Goal: Book appointment/travel/reservation

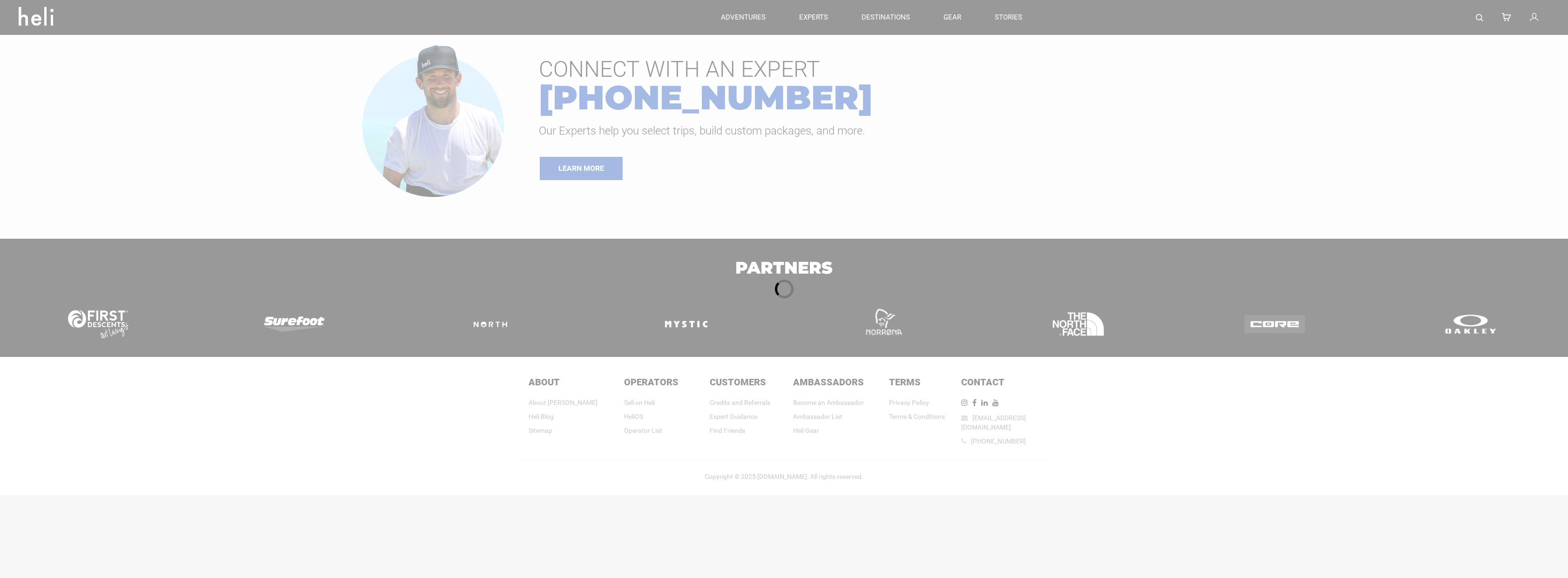
type input "Ski & Ride"
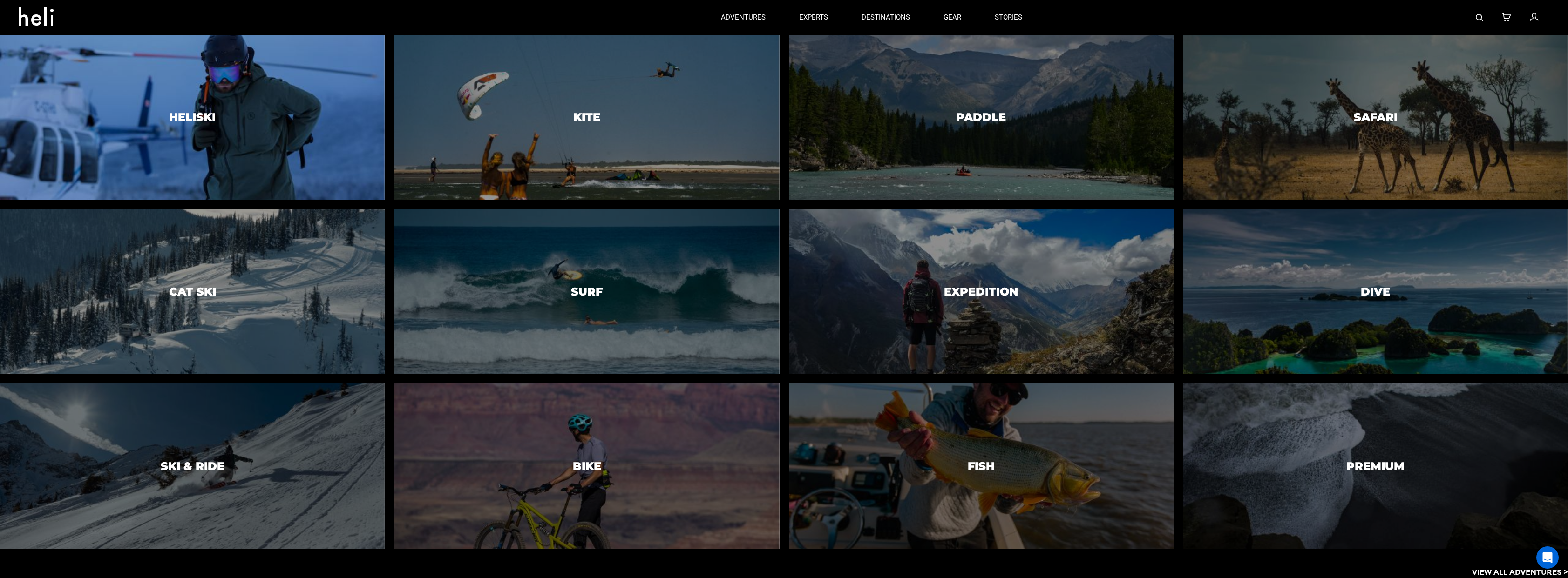
click at [198, 106] on div at bounding box center [193, 118] width 393 height 169
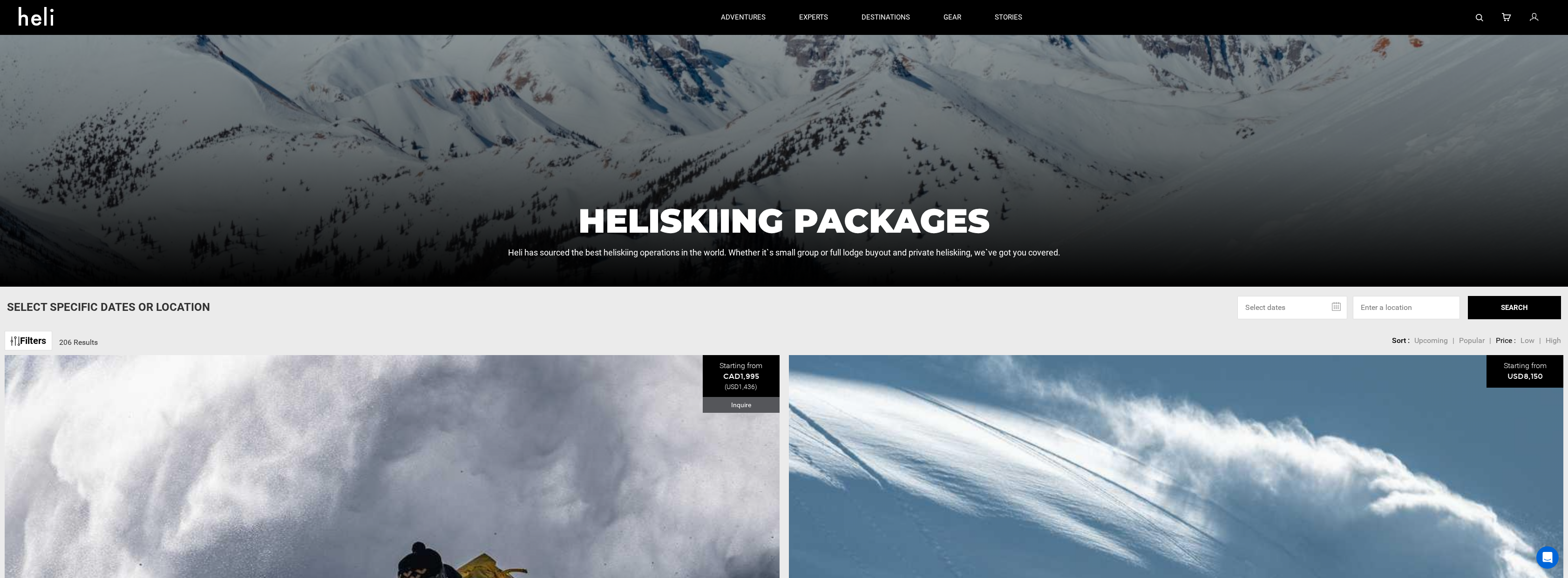
scroll to position [192, 0]
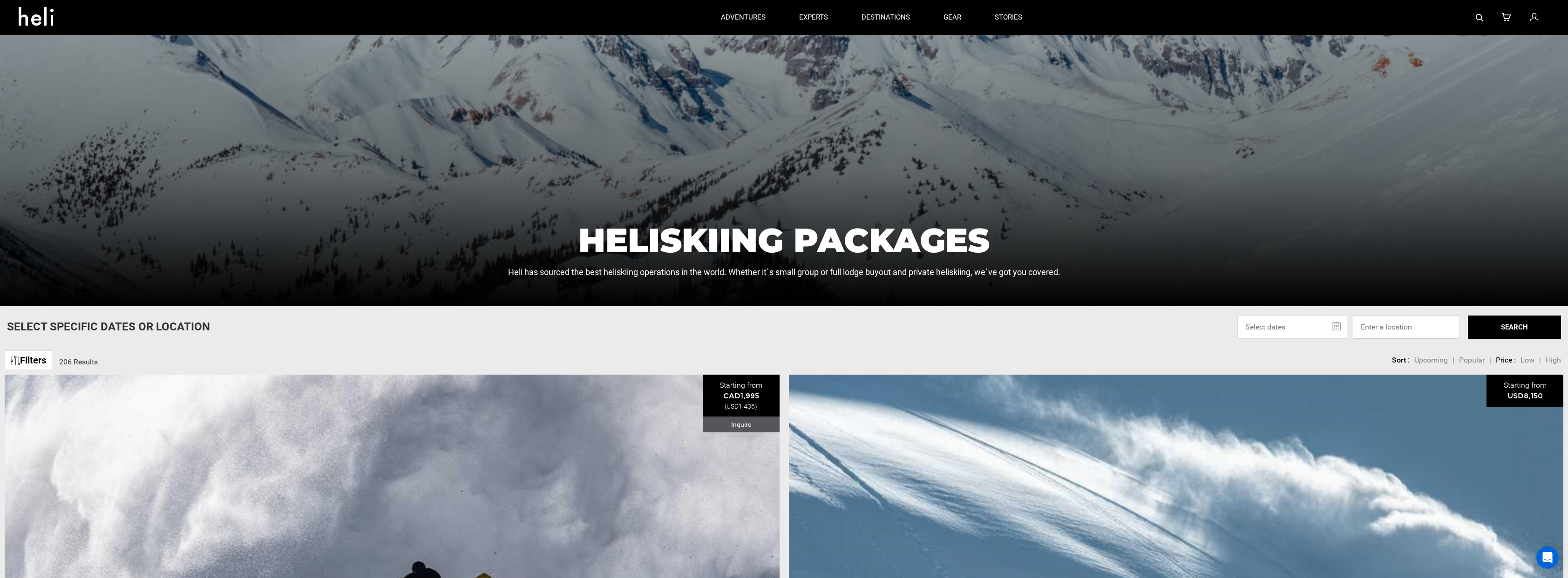
click at [1373, 327] on input at bounding box center [1406, 328] width 107 height 24
type input "[GEOGRAPHIC_DATA], [GEOGRAPHIC_DATA], [GEOGRAPHIC_DATA]"
click at [1527, 337] on button "SEARCH" at bounding box center [1515, 328] width 93 height 24
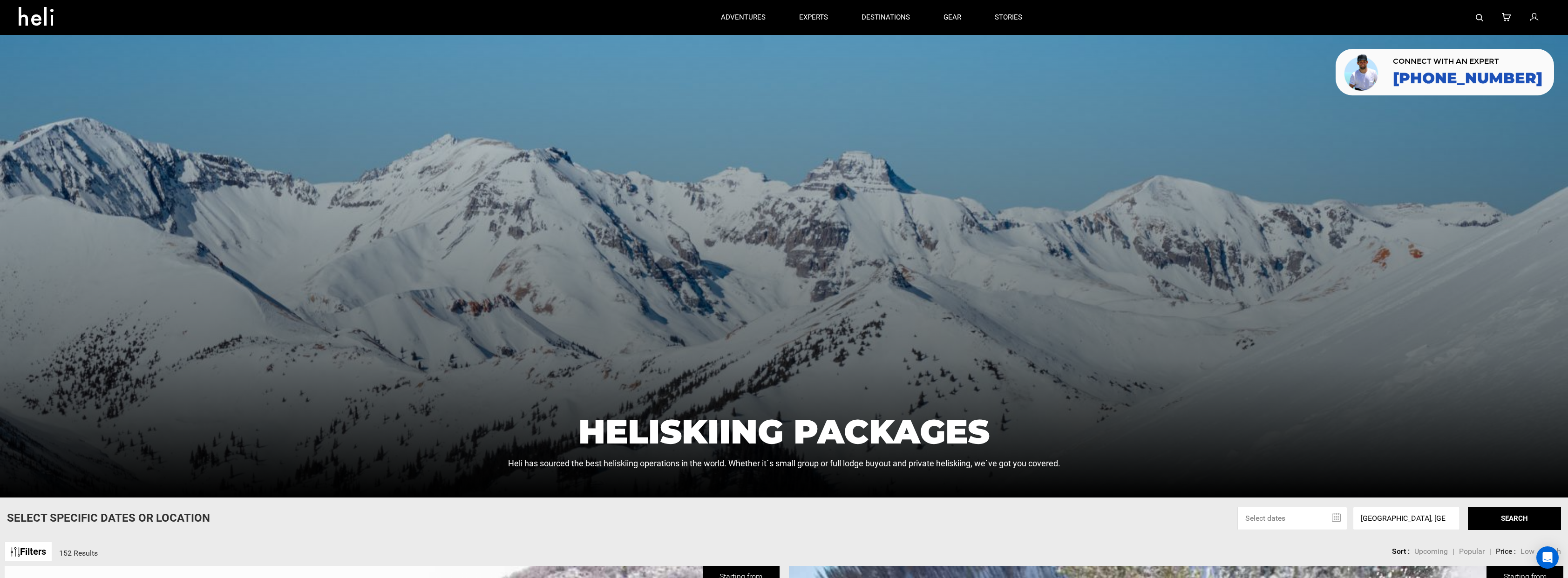
scroll to position [192, 0]
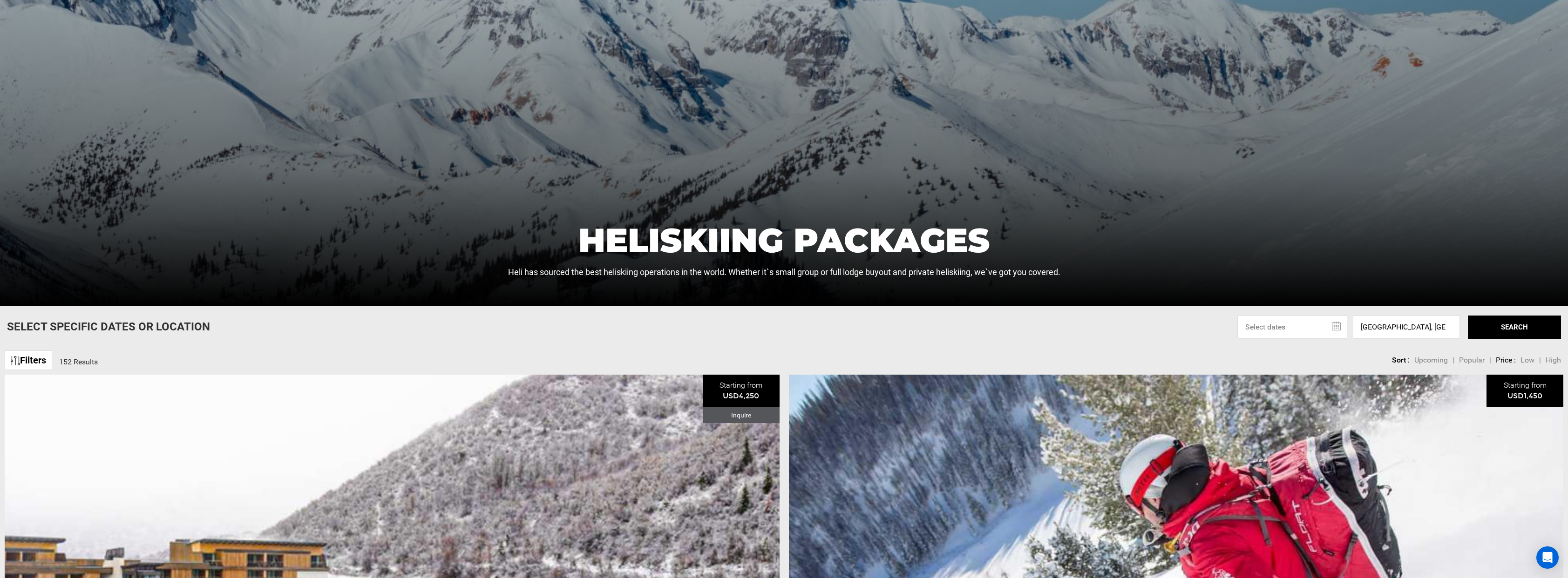
type input "Ski & Ride"
